Goal: Book appointment/travel/reservation

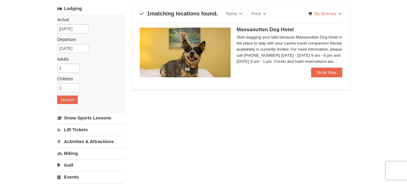
scroll to position [38, 0]
click at [326, 71] on link "Book Now" at bounding box center [326, 72] width 31 height 10
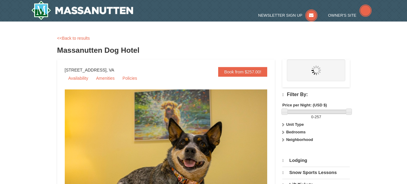
select select "10"
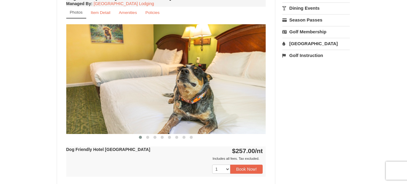
scroll to position [228, 0]
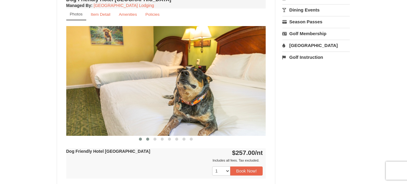
click at [146, 139] on span at bounding box center [147, 138] width 3 height 3
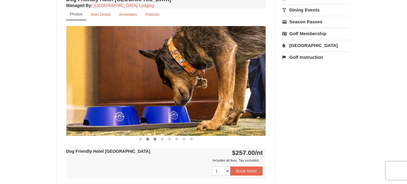
click at [156, 139] on span at bounding box center [155, 138] width 3 height 3
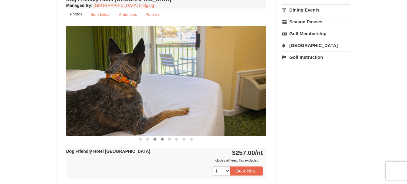
click at [162, 139] on span at bounding box center [162, 138] width 3 height 3
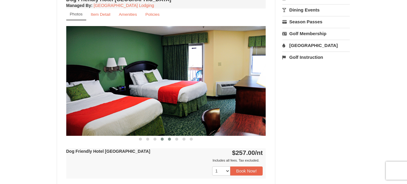
click at [168, 139] on span at bounding box center [169, 138] width 3 height 3
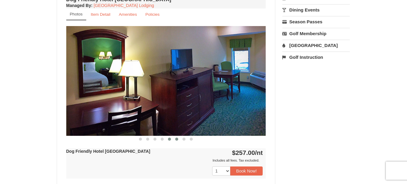
click at [175, 139] on span at bounding box center [176, 138] width 3 height 3
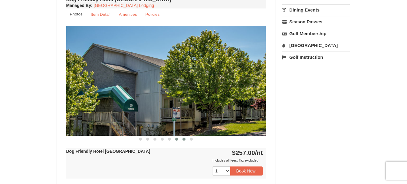
click at [186, 140] on button at bounding box center [183, 139] width 7 height 6
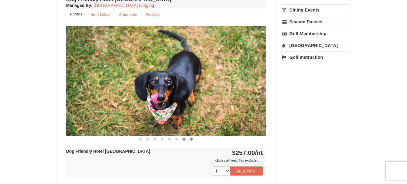
click at [193, 139] on span at bounding box center [191, 138] width 3 height 3
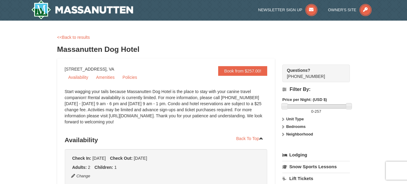
scroll to position [0, 0]
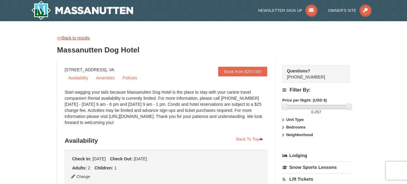
click at [75, 37] on link "<<Back to results" at bounding box center [73, 37] width 33 height 5
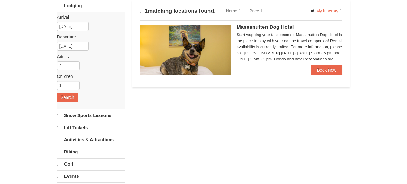
scroll to position [41, 0]
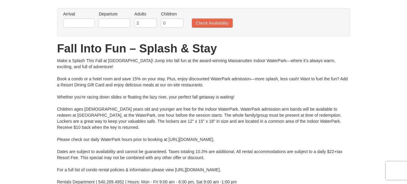
scroll to position [42, 0]
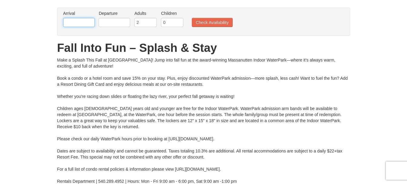
click at [80, 25] on input "text" at bounding box center [78, 22] width 31 height 9
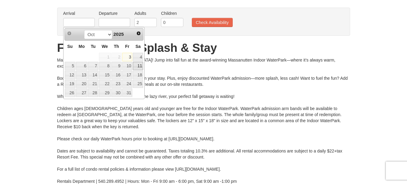
click at [140, 66] on link "11" at bounding box center [138, 66] width 10 height 8
type input "[DATE]"
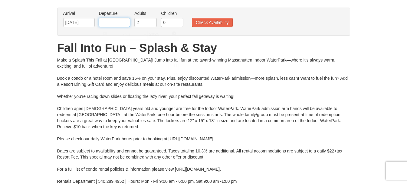
click at [116, 22] on input "text" at bounding box center [114, 22] width 31 height 9
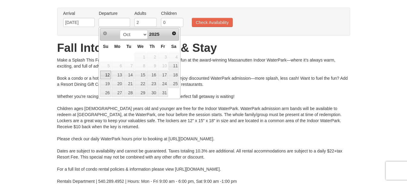
click at [106, 74] on link "12" at bounding box center [105, 75] width 11 height 8
type input "[DATE]"
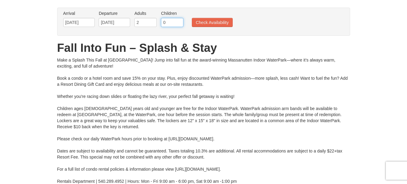
click at [174, 22] on input "0" at bounding box center [172, 22] width 22 height 9
type input "1"
click at [179, 21] on input "1" at bounding box center [172, 22] width 22 height 9
click at [210, 24] on button "Check Availability" at bounding box center [212, 22] width 41 height 9
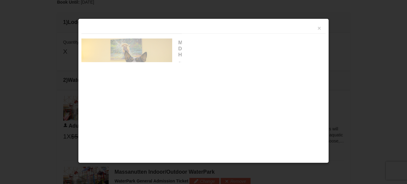
scroll to position [258, 0]
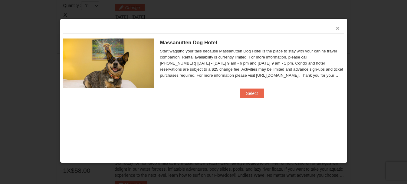
click at [337, 28] on button "×" at bounding box center [338, 28] width 4 height 6
